Goal: Transaction & Acquisition: Purchase product/service

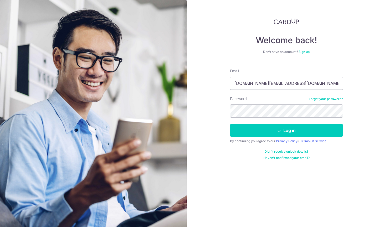
type input "[DOMAIN_NAME][EMAIL_ADDRESS][DOMAIN_NAME]"
click at [286, 131] on button "Log in" at bounding box center [286, 130] width 113 height 13
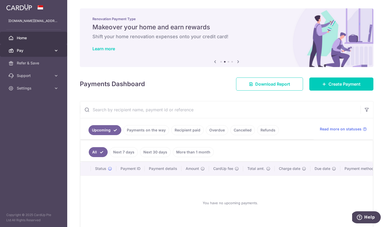
click at [47, 49] on span "Pay" at bounding box center [34, 50] width 35 height 5
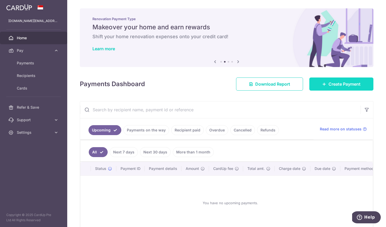
click at [342, 83] on span "Create Payment" at bounding box center [344, 84] width 32 height 6
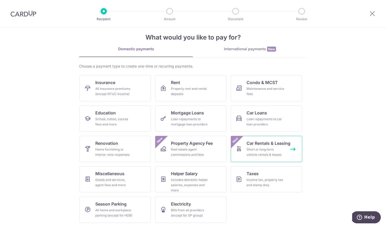
scroll to position [7, 0]
click at [268, 182] on div "Income tax, property tax and stamp duty" at bounding box center [265, 183] width 38 height 10
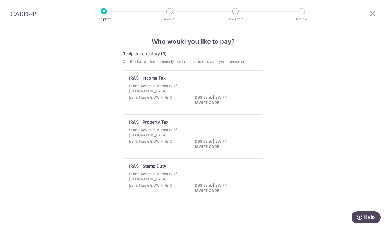
scroll to position [3, 0]
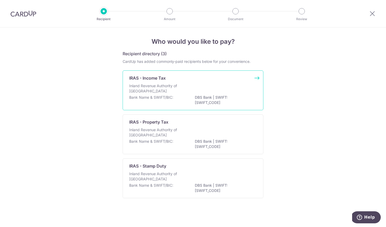
click at [179, 86] on p "Inland Revenue Authority of Singapore" at bounding box center [157, 88] width 56 height 10
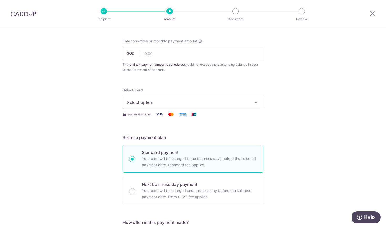
scroll to position [29, 0]
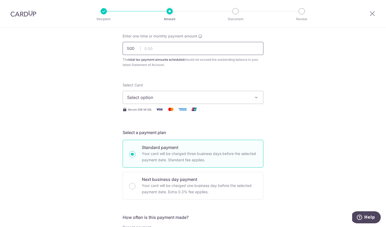
click at [183, 48] on input "text" at bounding box center [193, 48] width 141 height 13
type input "22,000.00"
click at [173, 100] on span "Select option" at bounding box center [188, 97] width 122 height 6
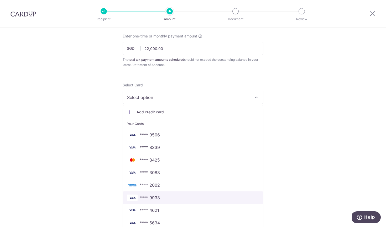
click at [148, 198] on span "**** 9933" at bounding box center [150, 198] width 20 height 6
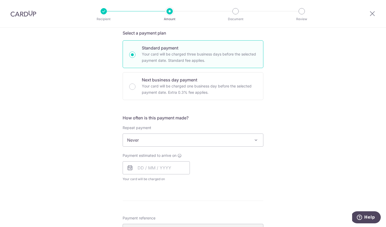
scroll to position [129, 0]
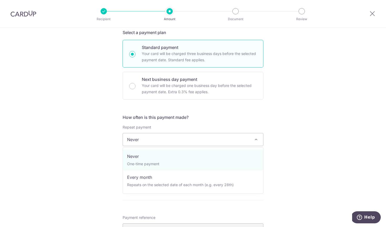
click at [255, 140] on span at bounding box center [256, 140] width 6 height 6
click at [295, 144] on div "Tell us more about your payment Enter one-time or monthly payment amount SGD 22…" at bounding box center [193, 142] width 386 height 487
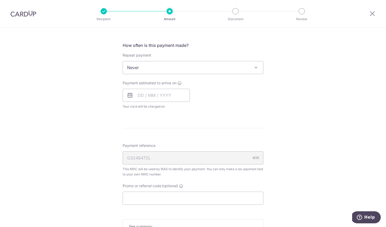
scroll to position [202, 0]
click at [240, 65] on span "Never" at bounding box center [193, 66] width 140 height 13
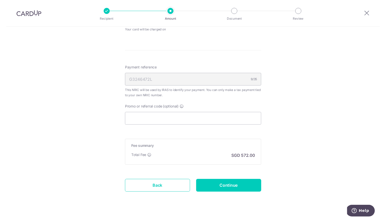
scroll to position [278, 0]
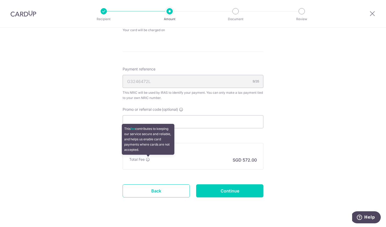
click at [149, 160] on icon at bounding box center [148, 160] width 4 height 4
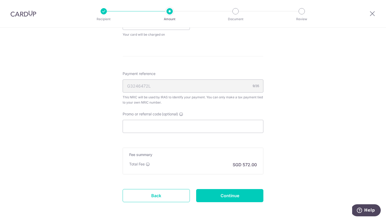
scroll to position [283, 0]
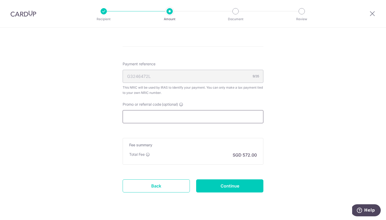
click at [142, 119] on input "Promo or referral code (optional)" at bounding box center [193, 116] width 141 height 13
paste input "VTAX25ONE"
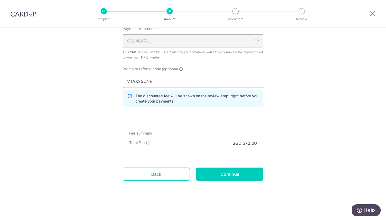
scroll to position [318, 0]
type input "VTAX25ONE"
click at [230, 176] on input "Continue" at bounding box center [229, 174] width 67 height 13
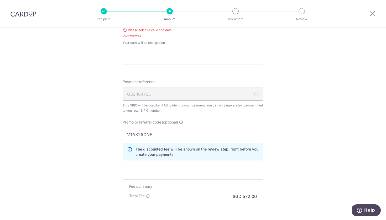
scroll to position [236, 0]
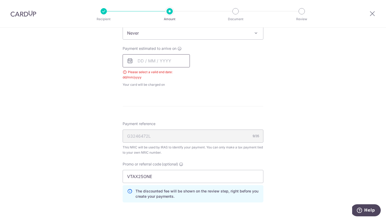
click at [172, 58] on input "text" at bounding box center [156, 60] width 67 height 13
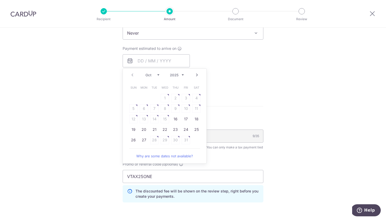
click at [148, 130] on td "20" at bounding box center [144, 129] width 10 height 10
type input "[DATE]"
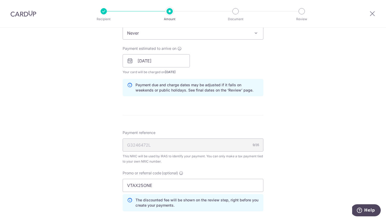
click at [144, 130] on form "Enter one-time or monthly payment amount SGD 22,000.00 22000.00 The total tax p…" at bounding box center [193, 63] width 141 height 473
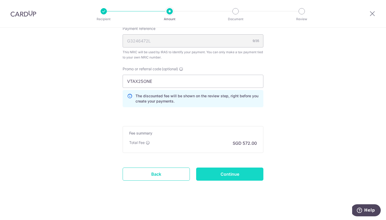
scroll to position [340, 0]
click at [245, 178] on input "Continue" at bounding box center [229, 174] width 67 height 13
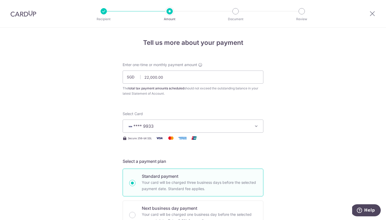
scroll to position [347, 0]
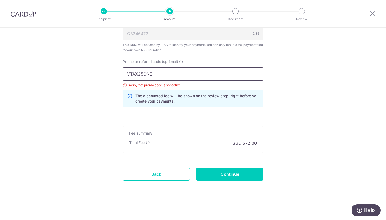
click at [159, 73] on input "VTAX25ONE" at bounding box center [193, 73] width 141 height 13
paste input "MCTAX25"
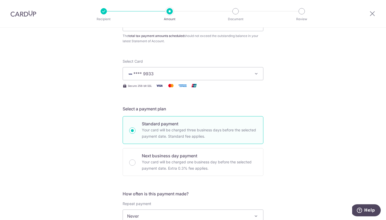
scroll to position [41, 0]
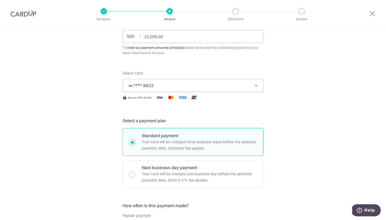
type input "MCTAX25"
click at [184, 86] on span "**** 9933" at bounding box center [188, 85] width 122 height 6
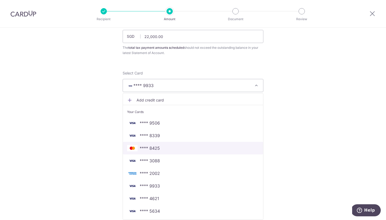
click at [156, 149] on span "**** 8425" at bounding box center [150, 148] width 20 height 6
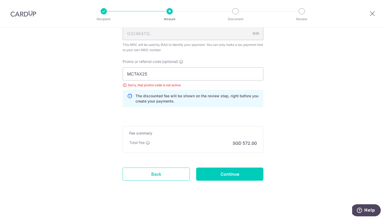
scroll to position [347, 0]
click at [237, 177] on input "Continue" at bounding box center [229, 174] width 67 height 13
click at [164, 71] on input "MCTAX25" at bounding box center [193, 73] width 141 height 13
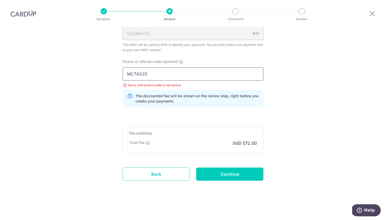
paste input "N"
type input "MCTAX25N"
click at [231, 178] on input "Continue" at bounding box center [229, 174] width 67 height 13
